Goal: Information Seeking & Learning: Learn about a topic

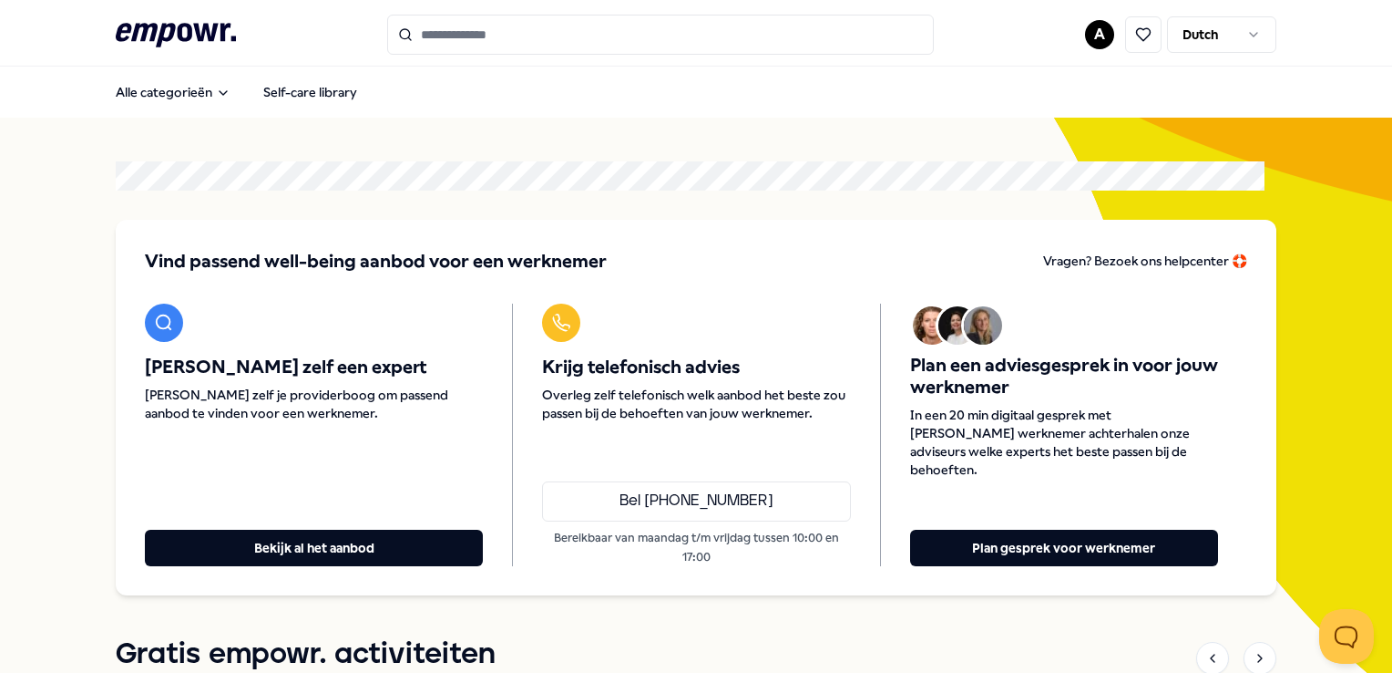
click at [440, 31] on input "Search for products, categories or subcategories" at bounding box center [660, 35] width 547 height 40
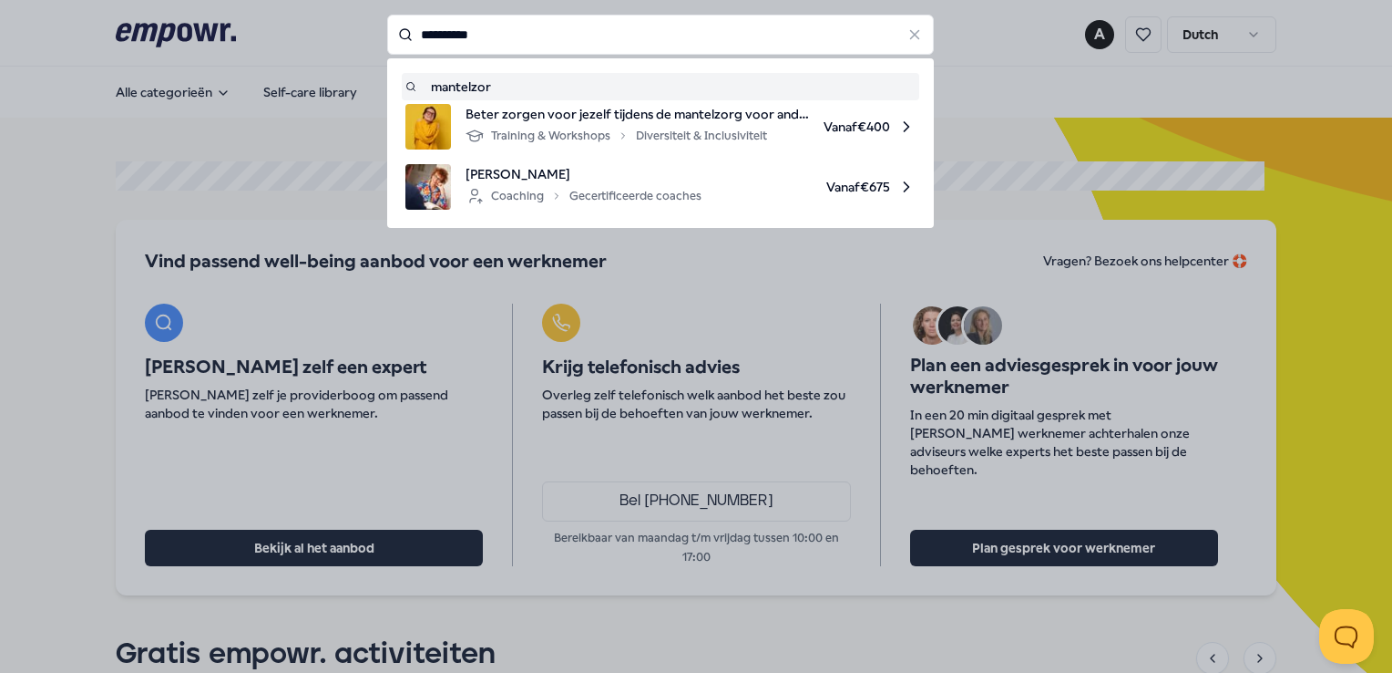
type input "**********"
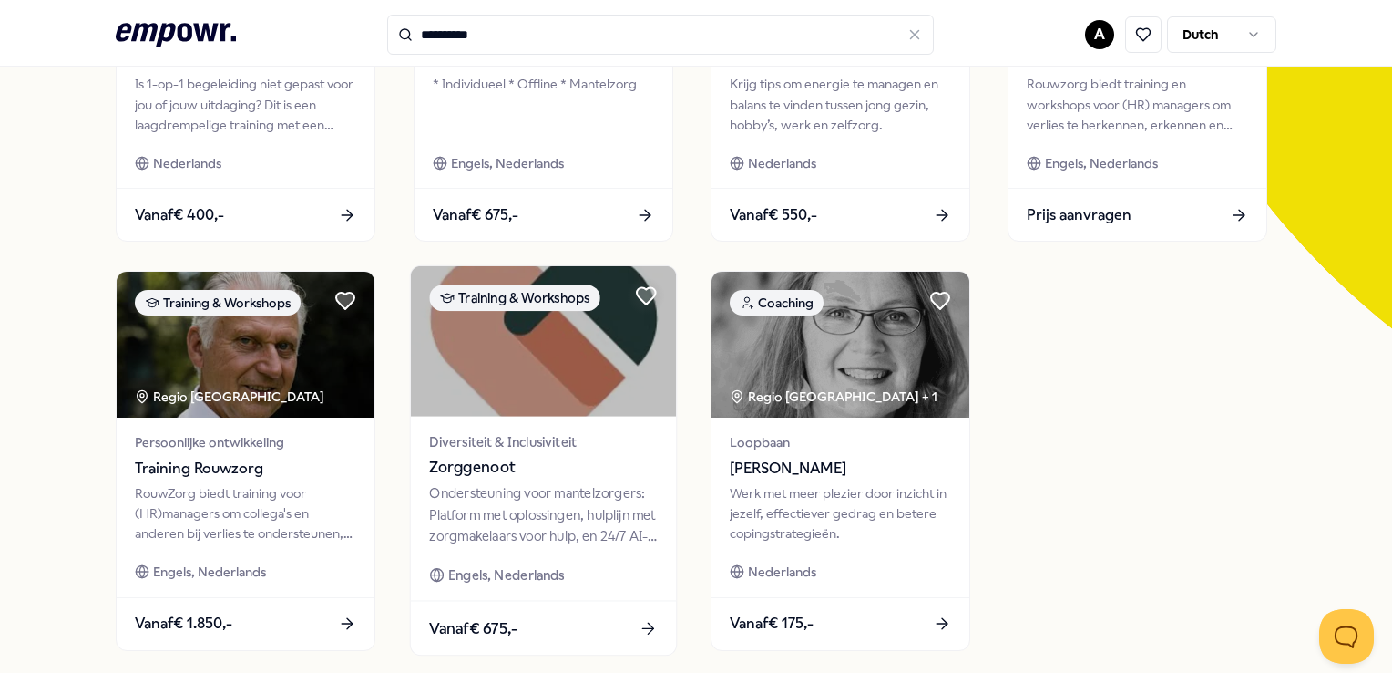
scroll to position [456, 0]
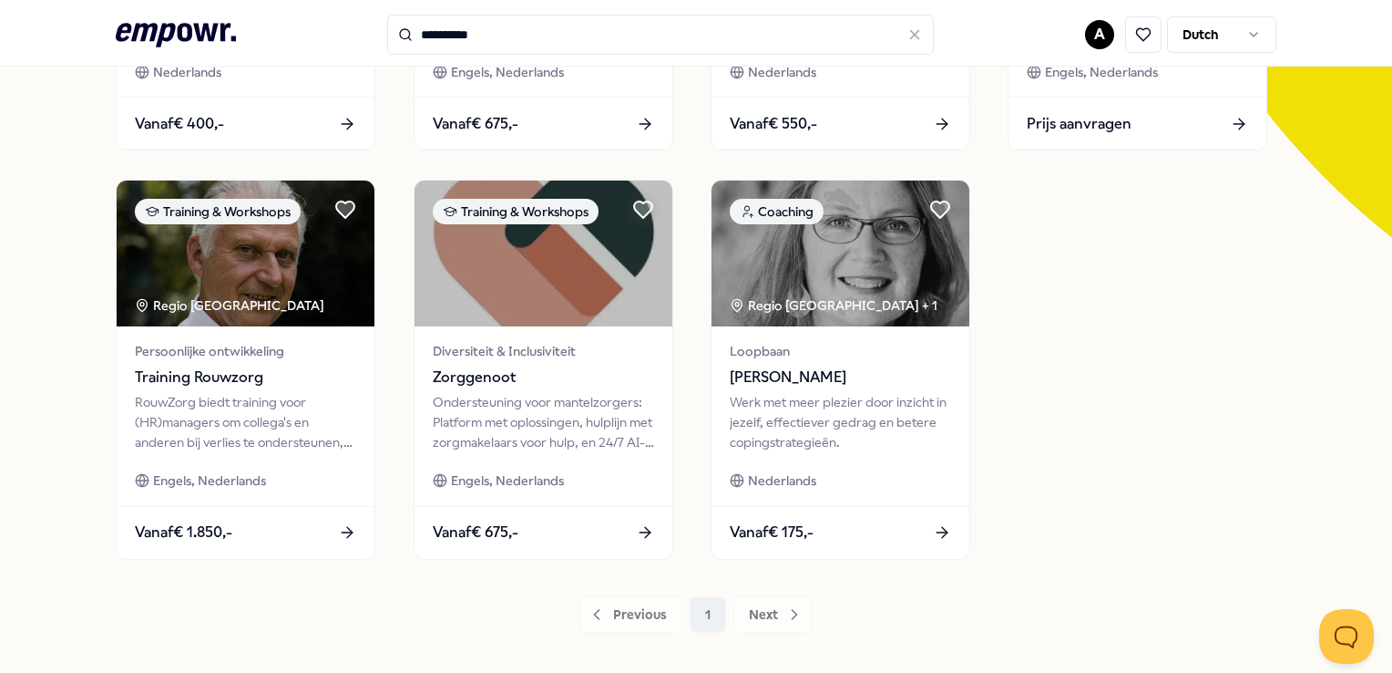
click at [786, 620] on div "Previous 1 Next" at bounding box center [696, 614] width 1160 height 36
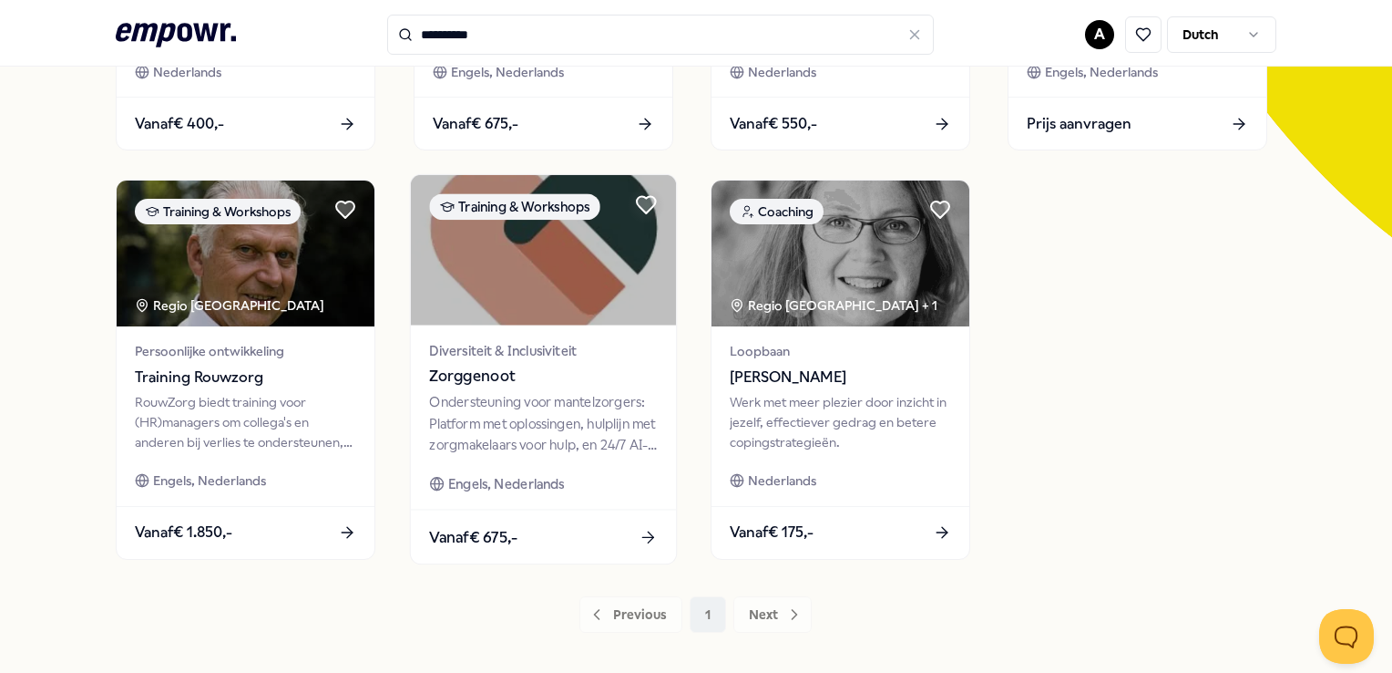
click at [536, 429] on div "Ondersteuning voor mantelzorgers: Platform met oplossingen, hulplijn met zorgma…" at bounding box center [543, 423] width 228 height 63
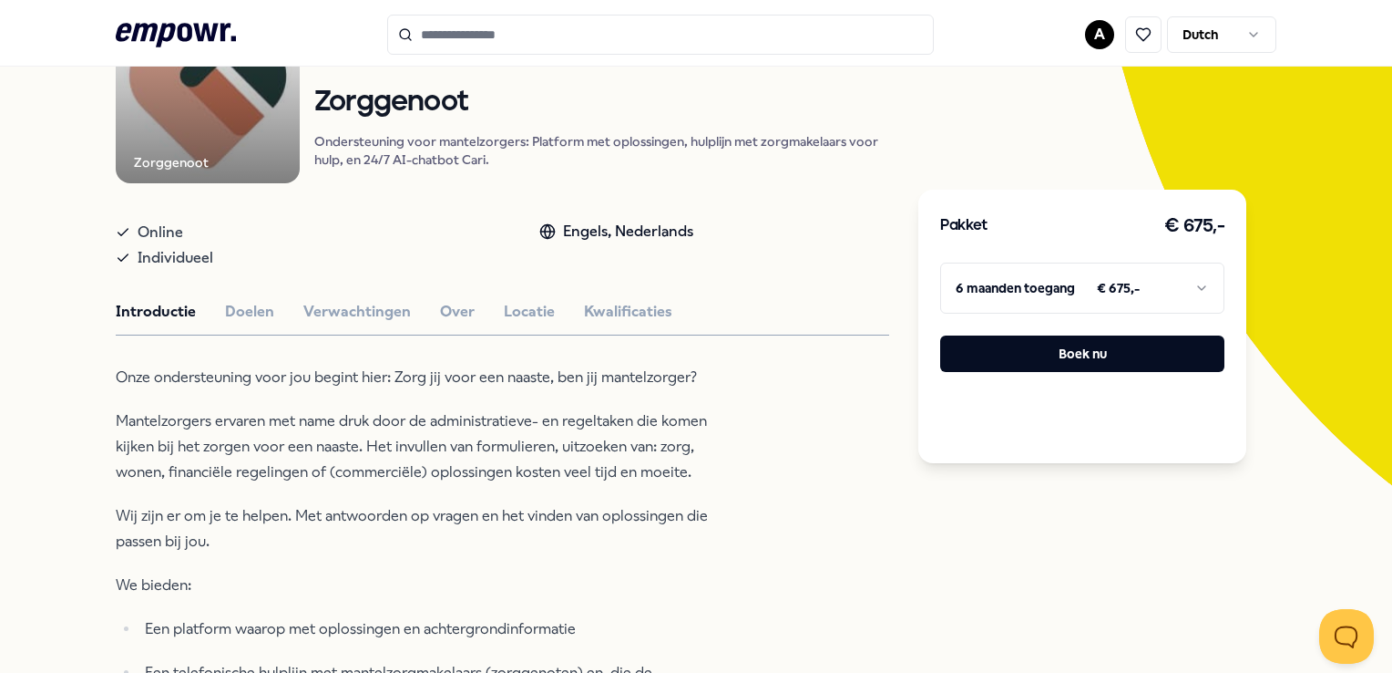
scroll to position [208, 0]
click at [529, 312] on button "Locatie" at bounding box center [529, 312] width 51 height 24
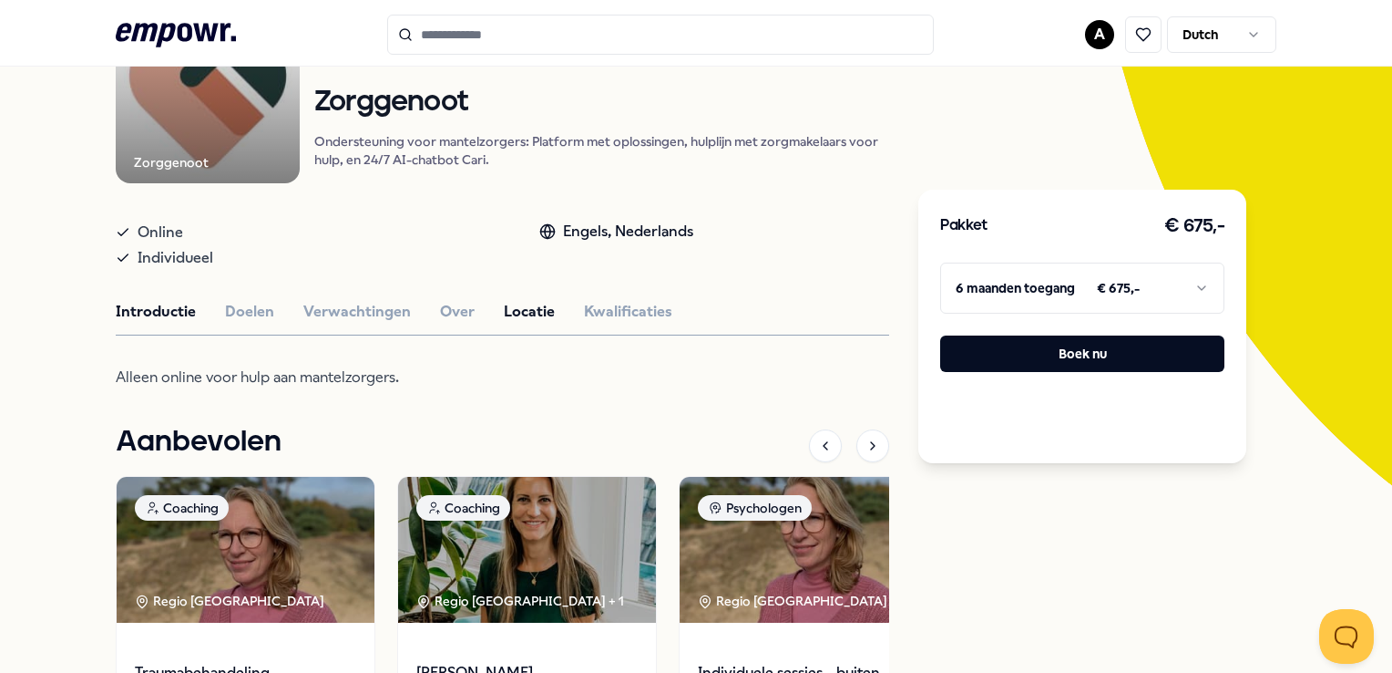
click at [176, 317] on button "Introductie" at bounding box center [156, 312] width 80 height 24
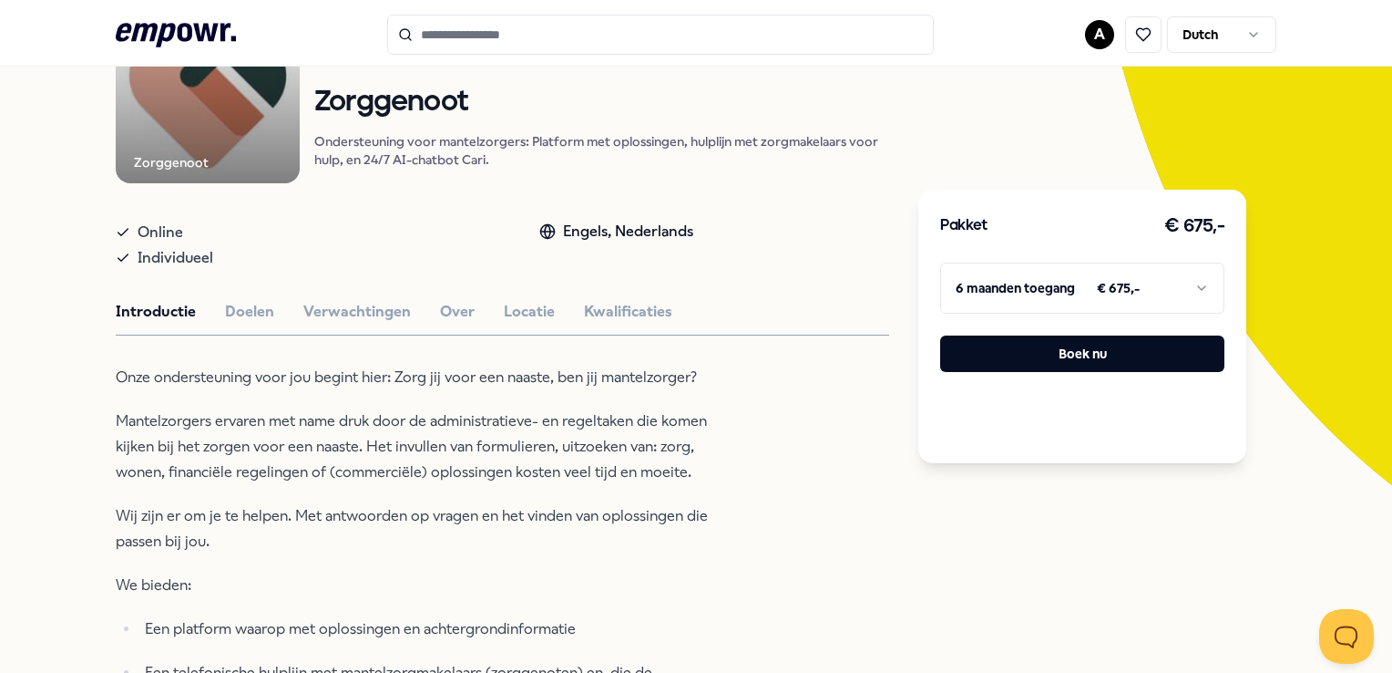
type input "**********"
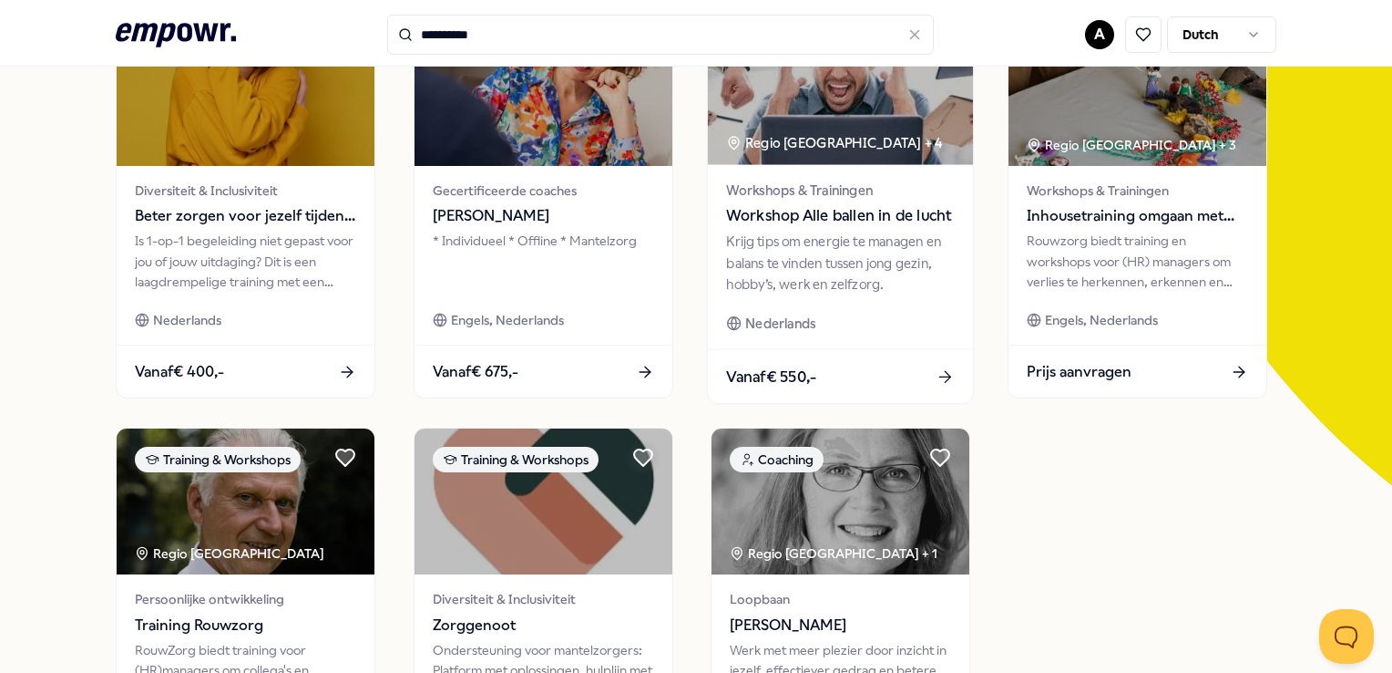
scroll to position [117, 0]
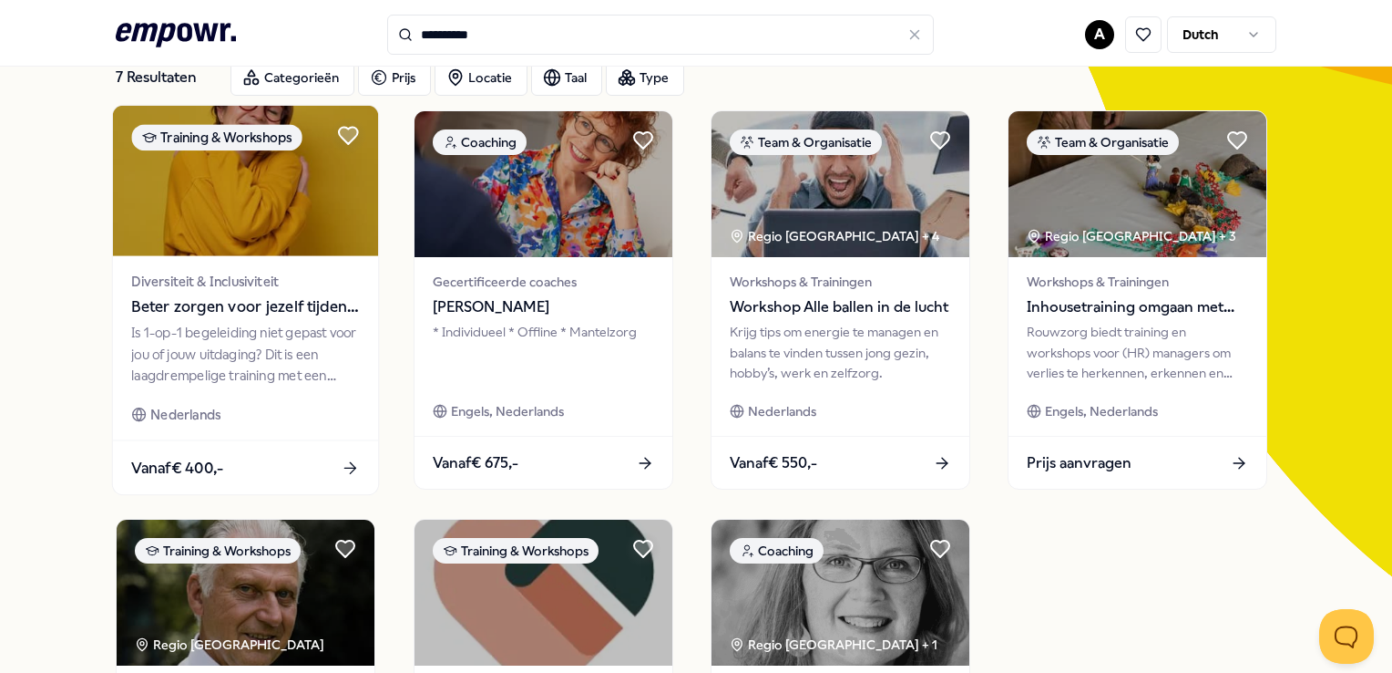
click at [223, 301] on span "Beter zorgen voor jezelf tijdens de mantelzorg voor anderen" at bounding box center [246, 307] width 228 height 24
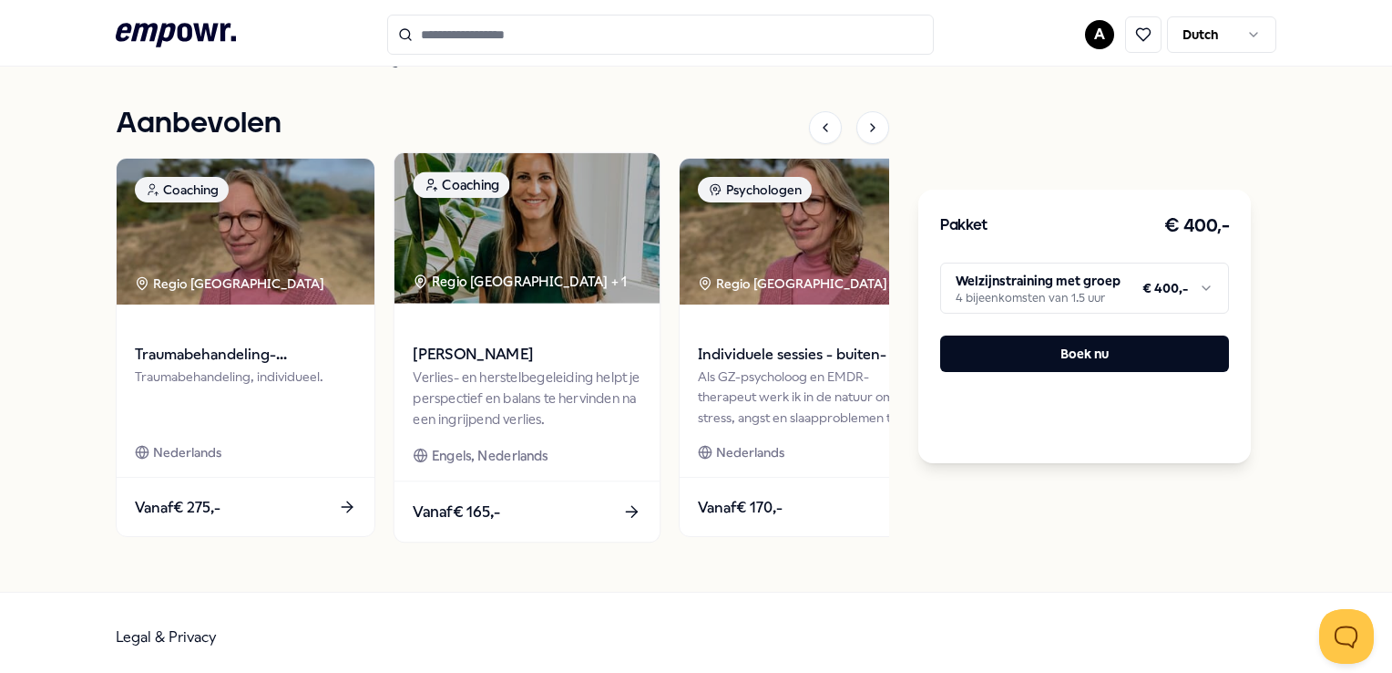
scroll to position [1021, 0]
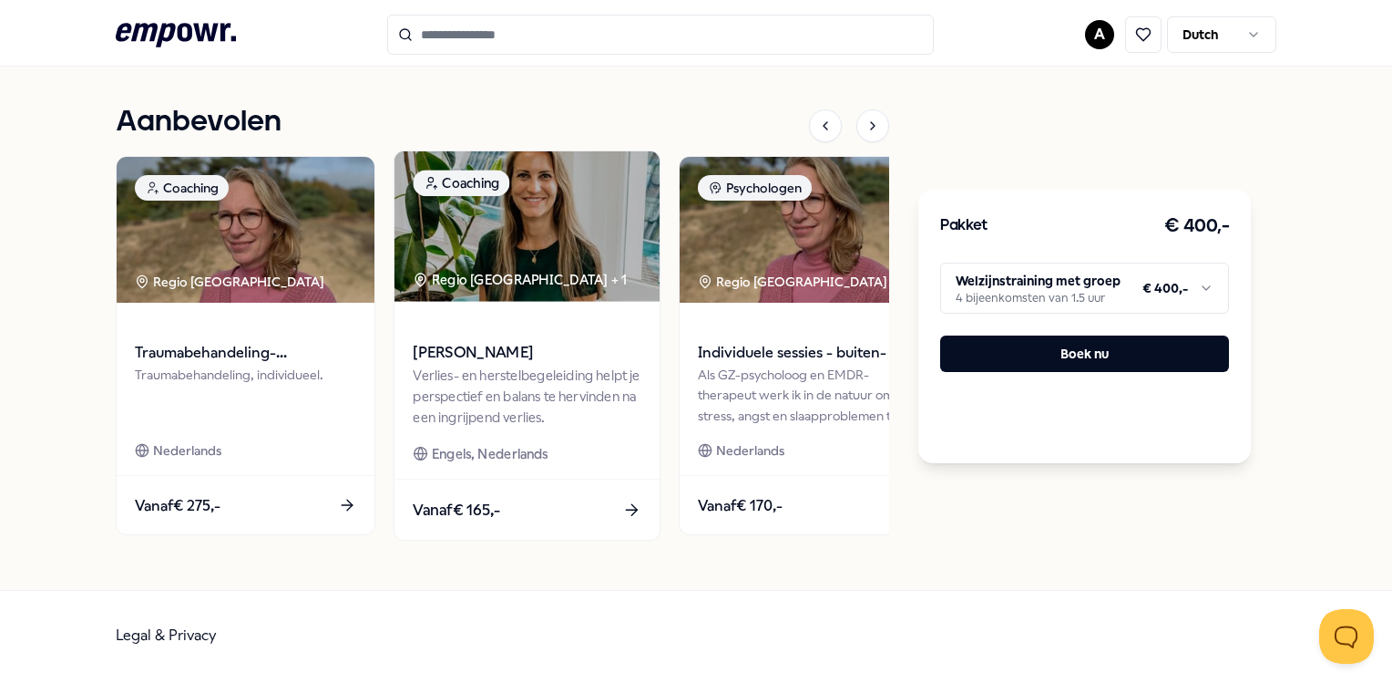
click at [503, 341] on span "[PERSON_NAME]" at bounding box center [528, 353] width 228 height 24
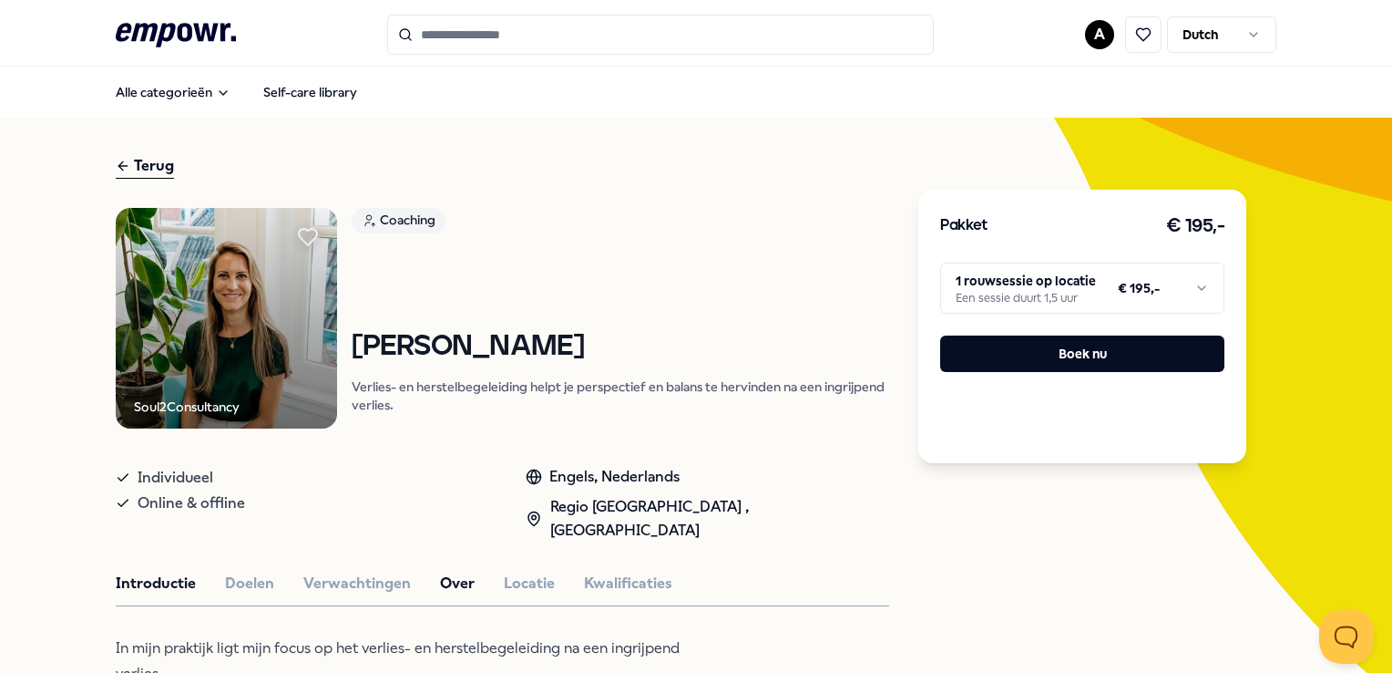
click at [448, 571] on button "Over" at bounding box center [457, 583] width 35 height 24
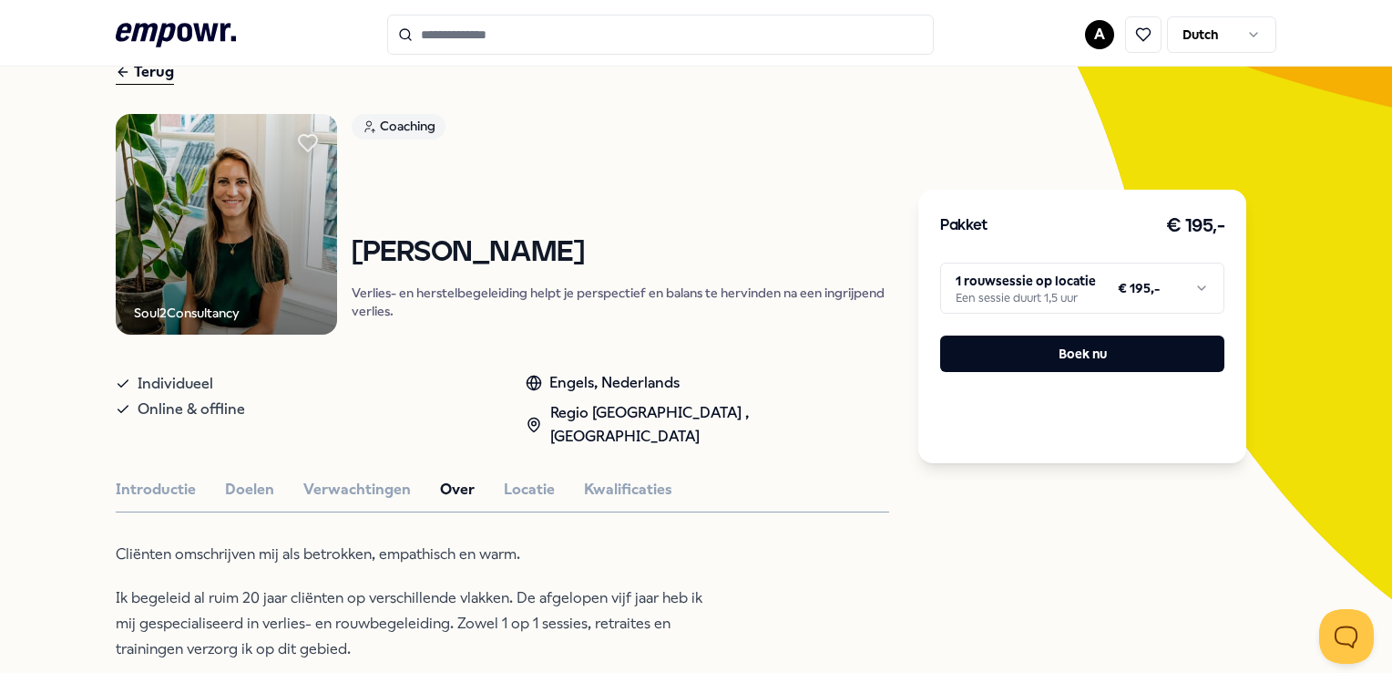
scroll to position [91, 0]
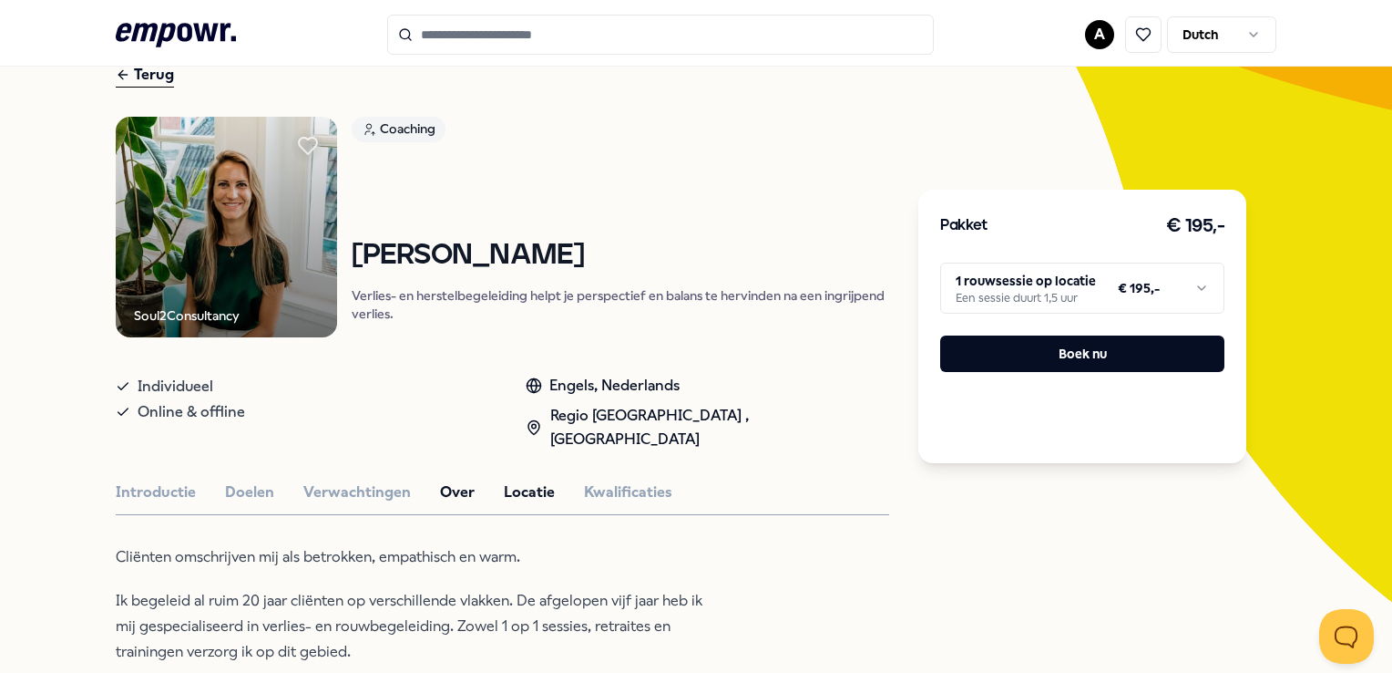
click at [514, 480] on button "Locatie" at bounding box center [529, 492] width 51 height 24
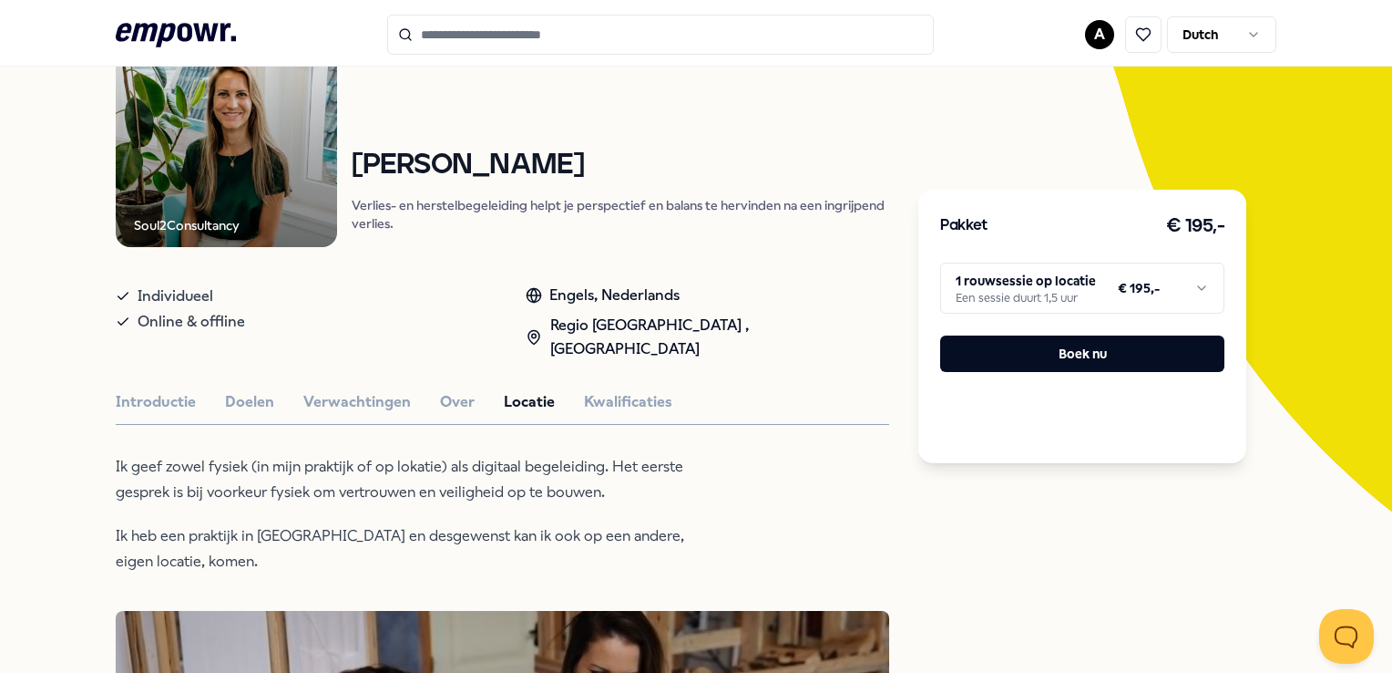
scroll to position [182, 0]
click at [375, 389] on button "Verwachtingen" at bounding box center [357, 401] width 108 height 24
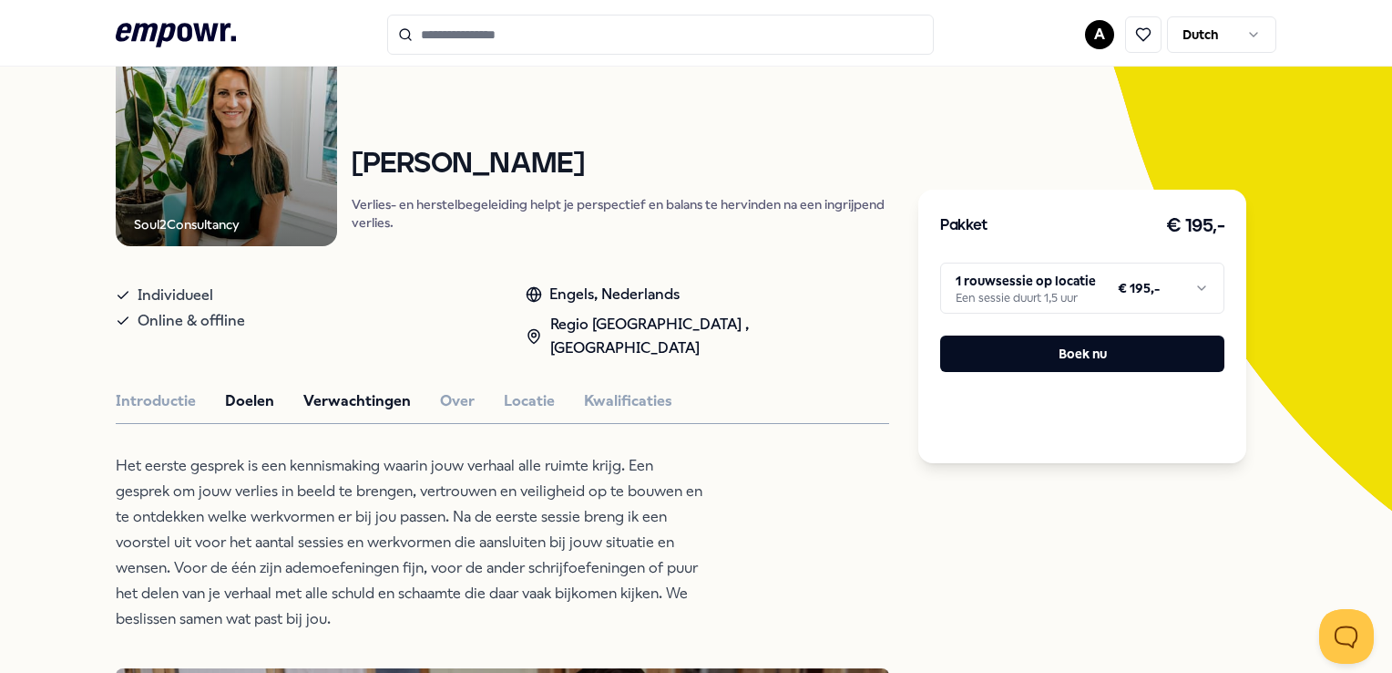
click at [252, 389] on button "Doelen" at bounding box center [249, 401] width 49 height 24
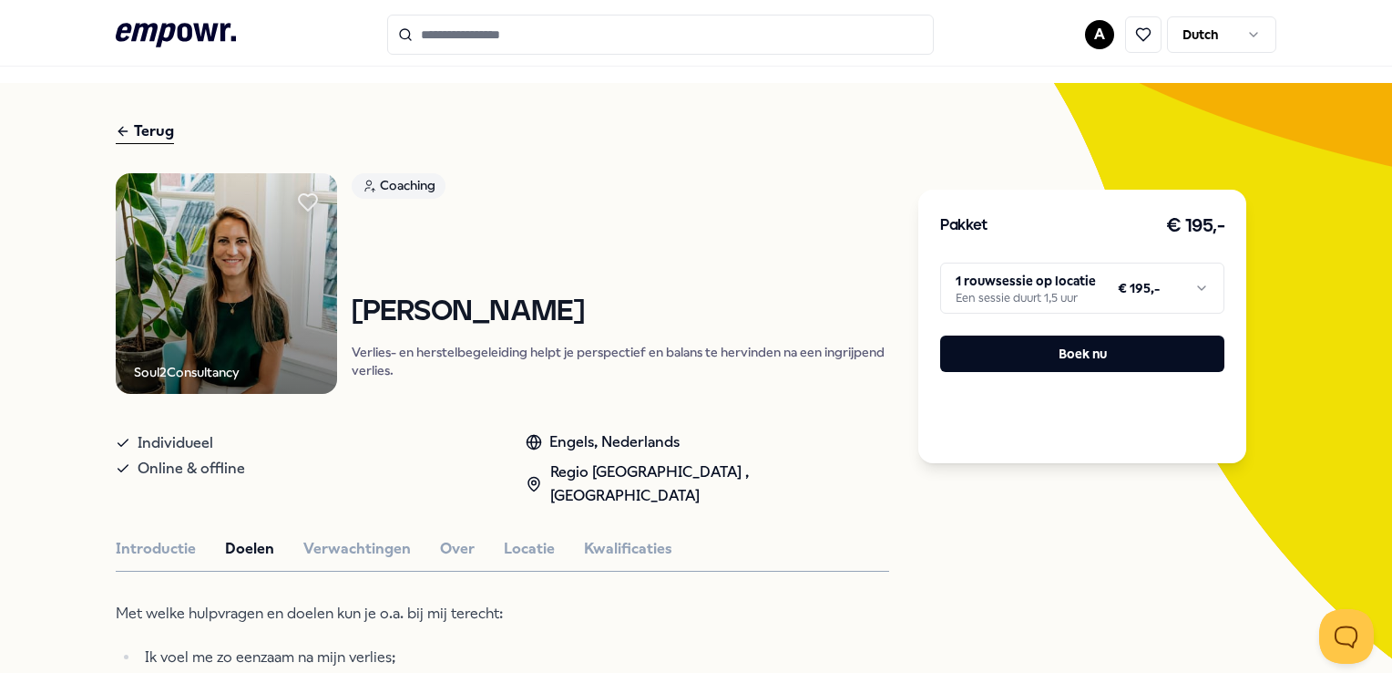
scroll to position [0, 0]
